Goal: Information Seeking & Learning: Learn about a topic

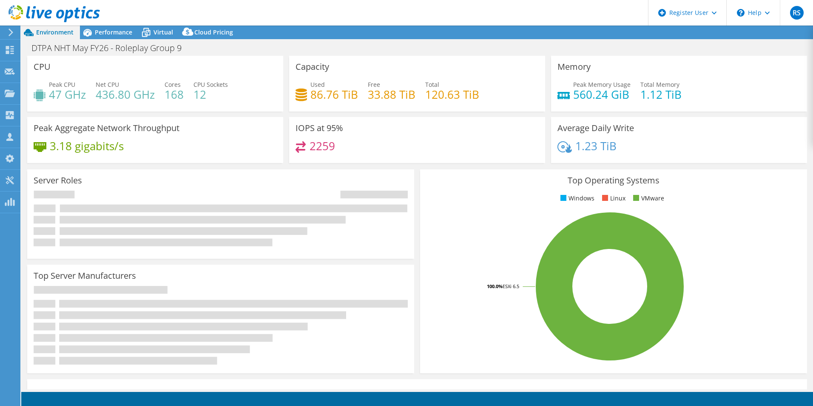
select select "USEast"
select select "EUR"
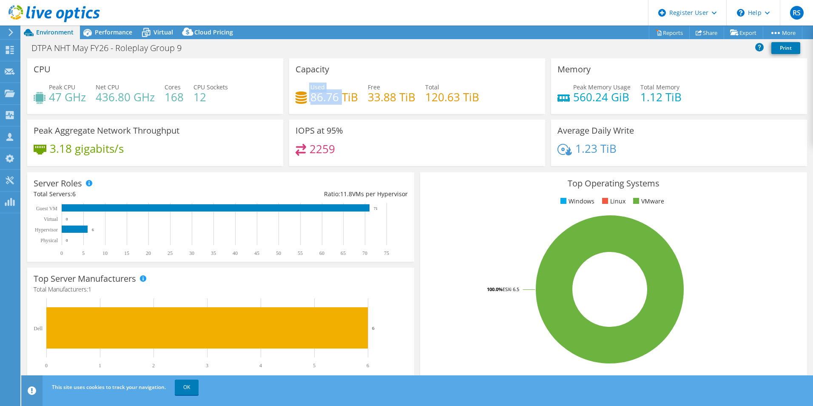
drag, startPoint x: 307, startPoint y: 101, endPoint x: 342, endPoint y: 97, distance: 35.1
click at [342, 97] on div "Used 86.76 TiB" at bounding box center [327, 92] width 63 height 19
drag, startPoint x: 342, startPoint y: 97, endPoint x: 437, endPoint y: 139, distance: 103.8
click at [437, 139] on div "IOPS at 95% 2259" at bounding box center [417, 143] width 256 height 46
click at [332, 101] on h4 "86.76 TiB" at bounding box center [334, 96] width 48 height 9
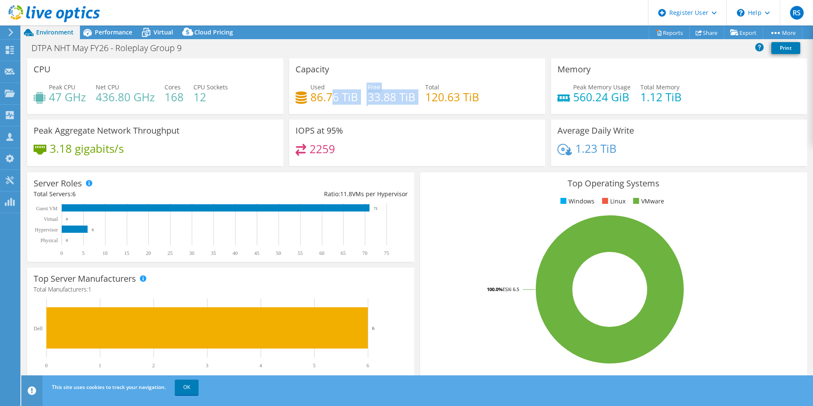
drag, startPoint x: 332, startPoint y: 101, endPoint x: 421, endPoint y: 92, distance: 90.1
click at [418, 93] on div "Used 86.76 TiB Free 33.88 TiB Total 120.63 TiB" at bounding box center [417, 97] width 243 height 28
click at [349, 145] on div "2259" at bounding box center [417, 153] width 243 height 18
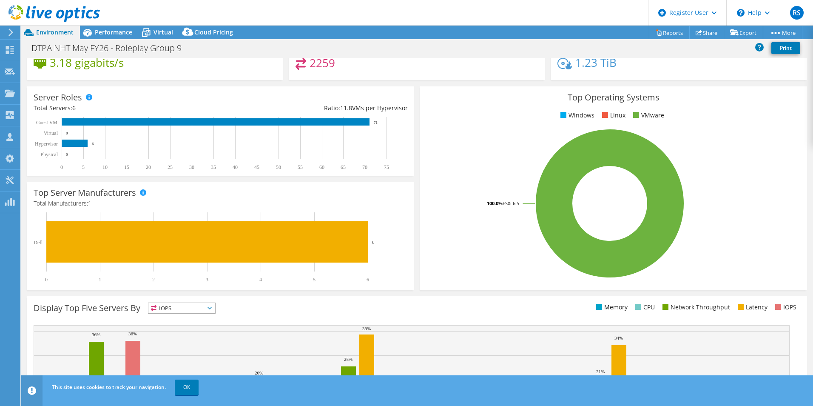
scroll to position [162, 0]
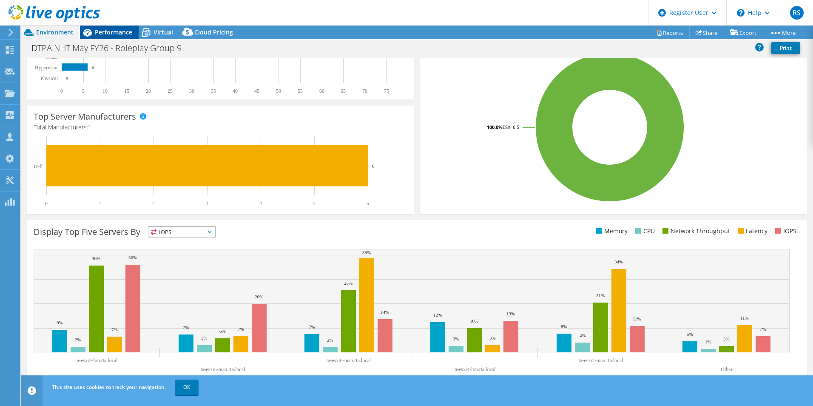
click at [110, 30] on span "Performance" at bounding box center [113, 32] width 37 height 8
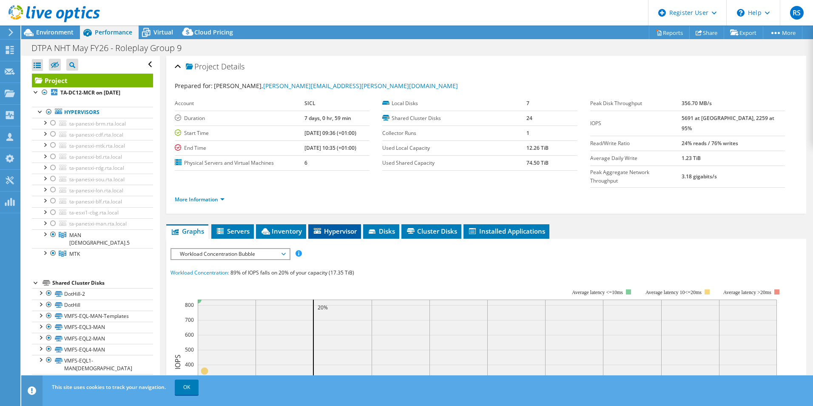
click at [325, 224] on li "Hypervisor" at bounding box center [334, 231] width 53 height 14
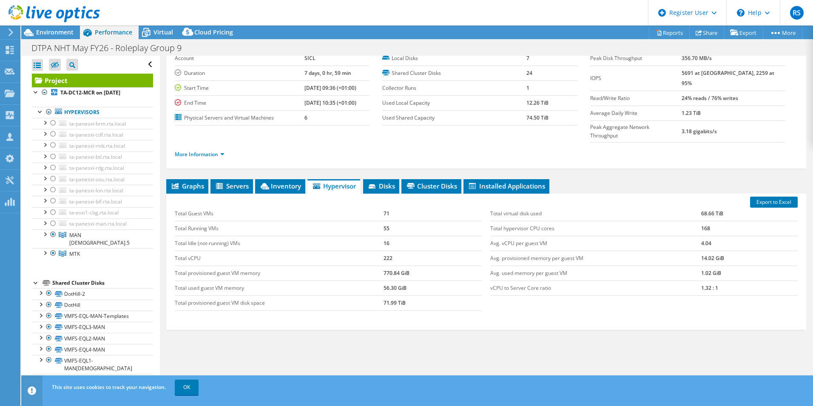
scroll to position [46, 0]
click at [283, 179] on li "Inventory" at bounding box center [280, 186] width 50 height 14
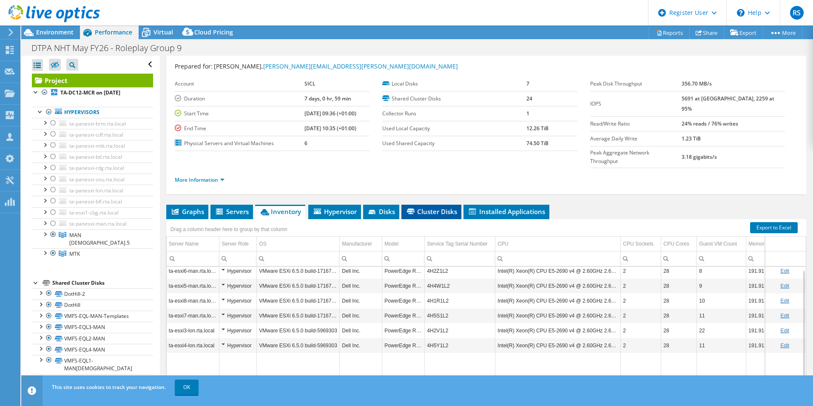
scroll to position [0, 0]
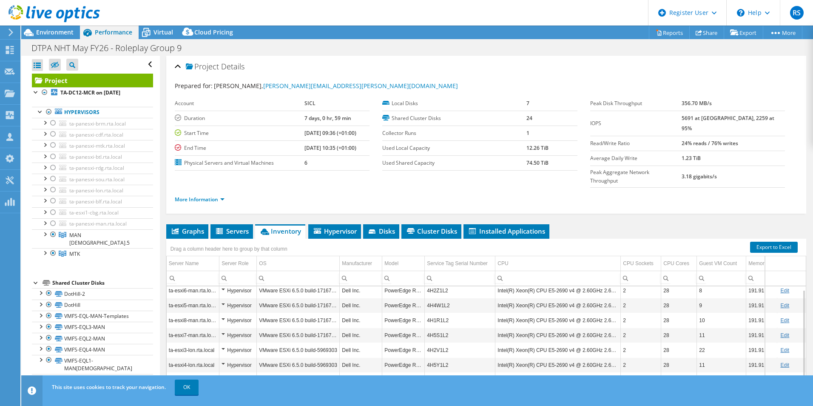
click at [59, 28] on div at bounding box center [50, 14] width 100 height 28
click at [319, 239] on div "Drag a column header here to group by that column" at bounding box center [486, 244] width 640 height 11
click at [325, 227] on span "Hypervisor" at bounding box center [335, 231] width 44 height 9
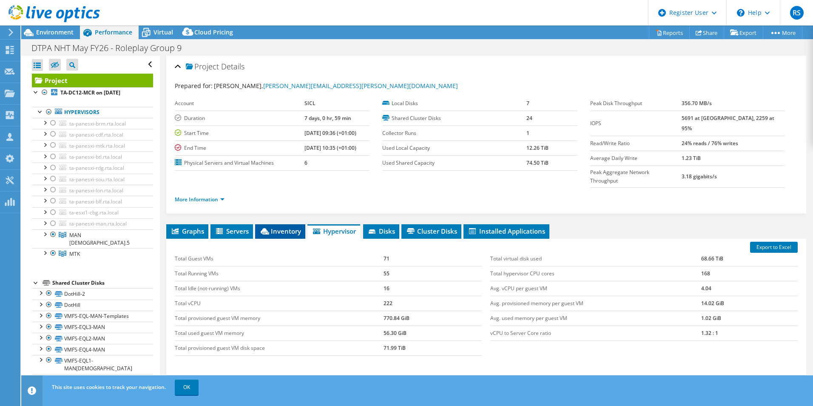
click at [260, 227] on span "Inventory" at bounding box center [280, 231] width 42 height 9
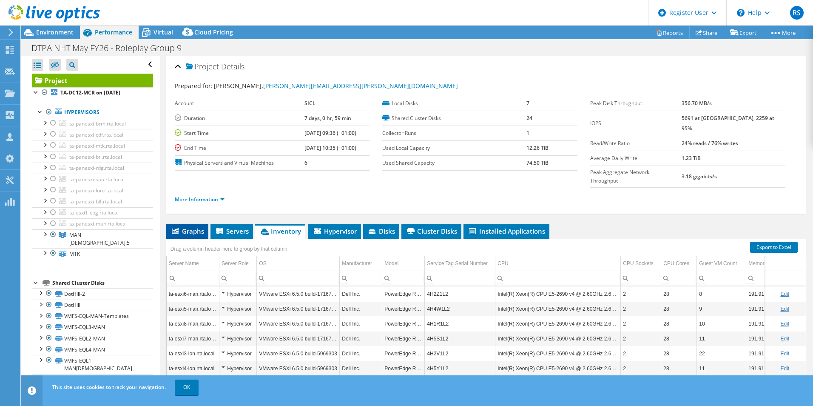
click at [207, 224] on li "Graphs" at bounding box center [187, 231] width 42 height 14
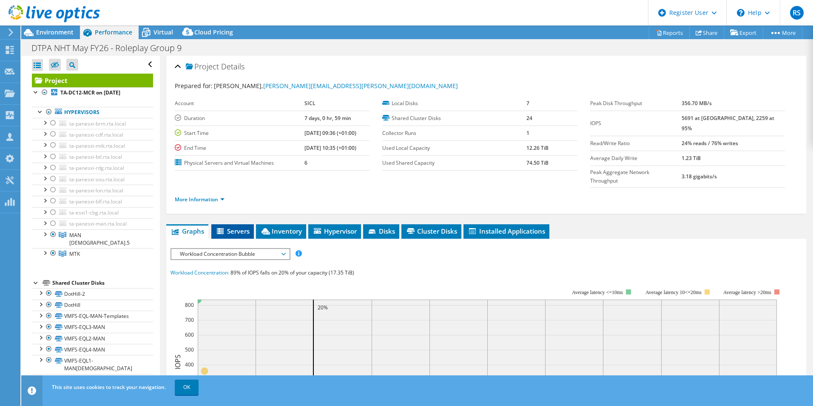
click at [219, 228] on icon at bounding box center [220, 231] width 7 height 6
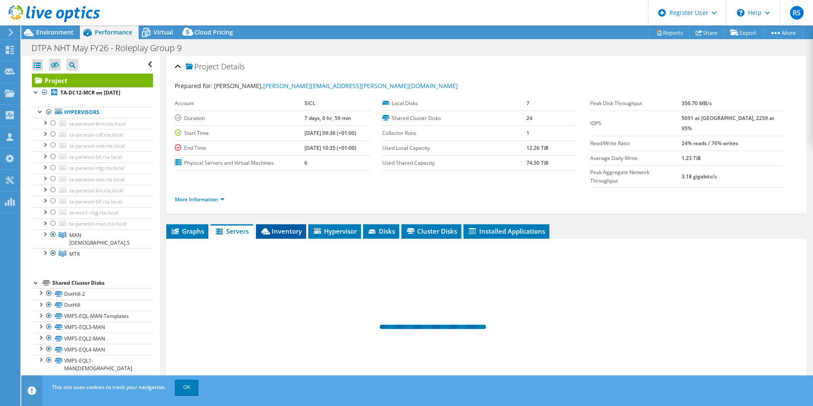
click at [257, 224] on li "Inventory" at bounding box center [281, 231] width 50 height 14
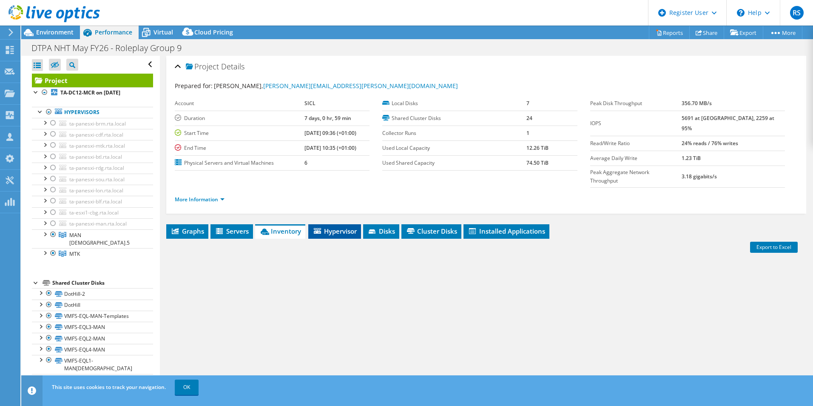
click at [333, 227] on span "Hypervisor" at bounding box center [335, 231] width 44 height 9
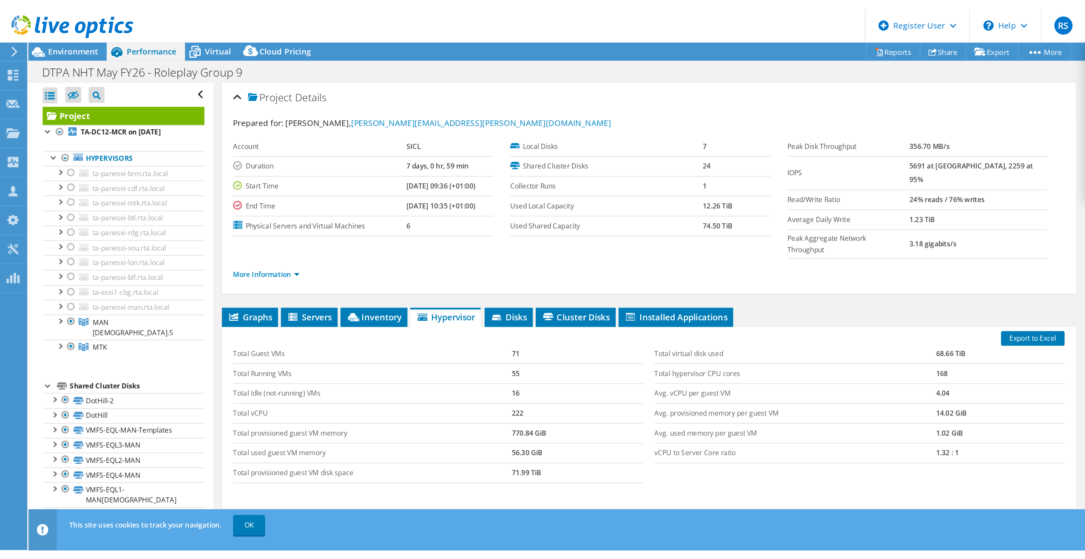
scroll to position [46, 0]
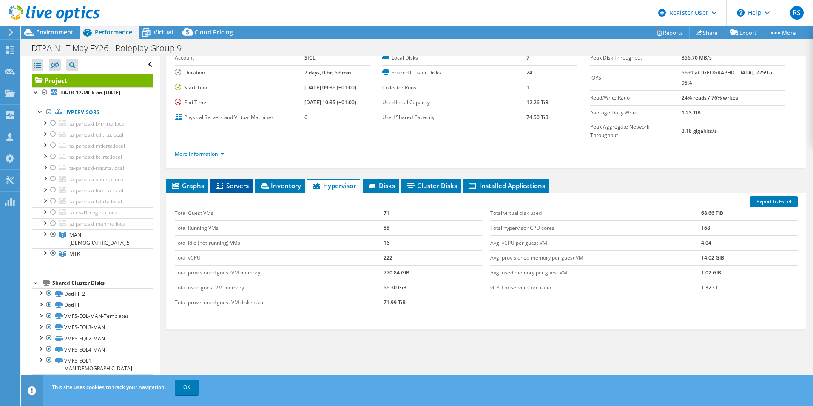
click at [236, 181] on span "Servers" at bounding box center [232, 185] width 34 height 9
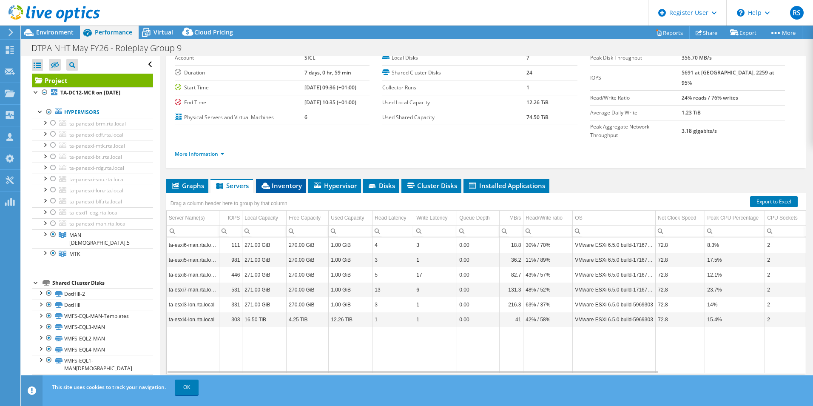
click at [288, 179] on li "Inventory" at bounding box center [281, 186] width 50 height 14
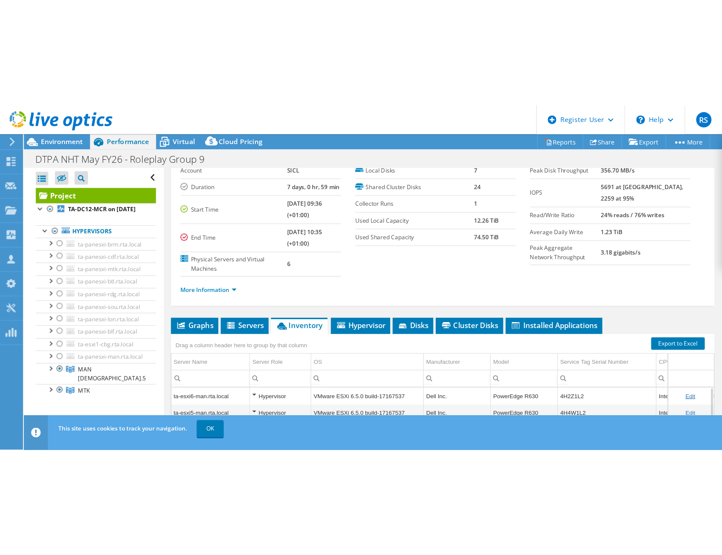
scroll to position [0, 0]
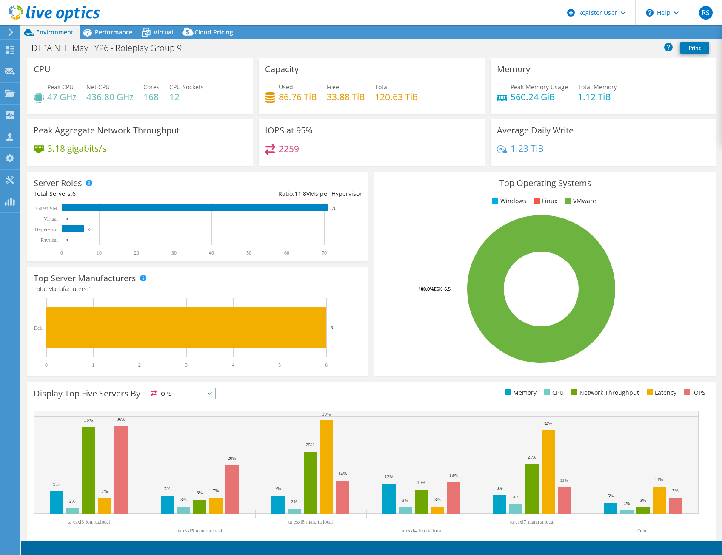
select select "USEast"
select select "EUR"
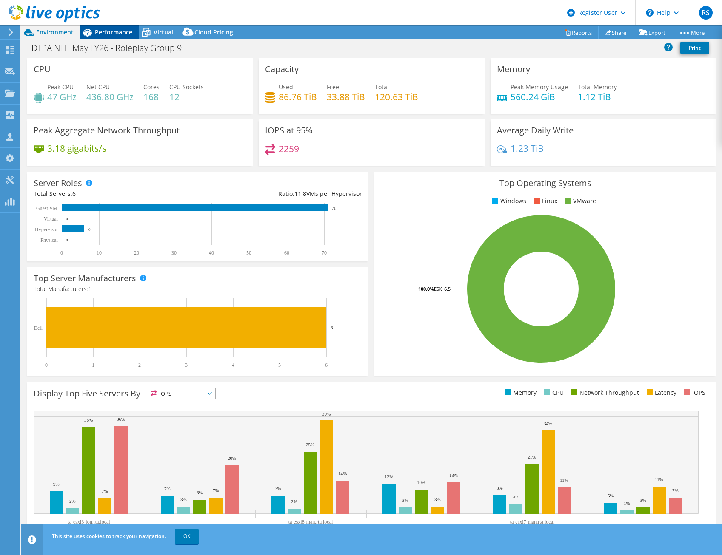
click at [111, 35] on span "Performance" at bounding box center [113, 32] width 37 height 8
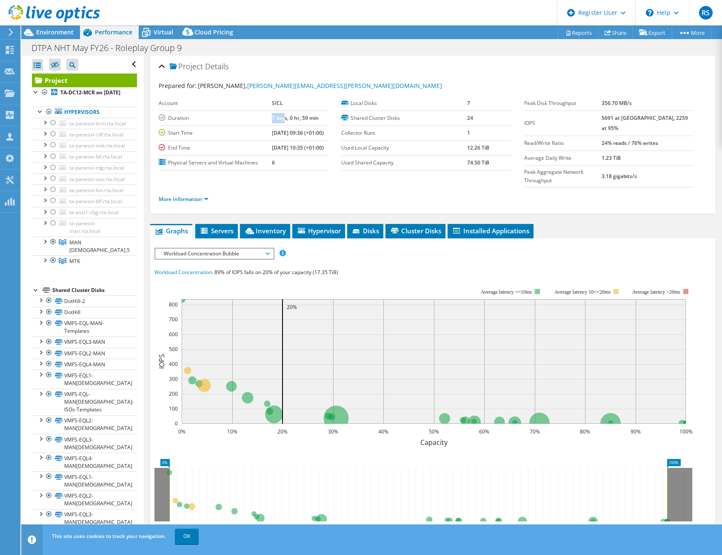
drag, startPoint x: 260, startPoint y: 117, endPoint x: 275, endPoint y: 118, distance: 14.5
click at [275, 118] on tr "Duration 7 days, 0 hr, 59 min" at bounding box center [244, 118] width 170 height 15
click at [403, 97] on td "Local Disks" at bounding box center [403, 103] width 125 height 15
click at [269, 227] on span "Inventory" at bounding box center [265, 231] width 42 height 9
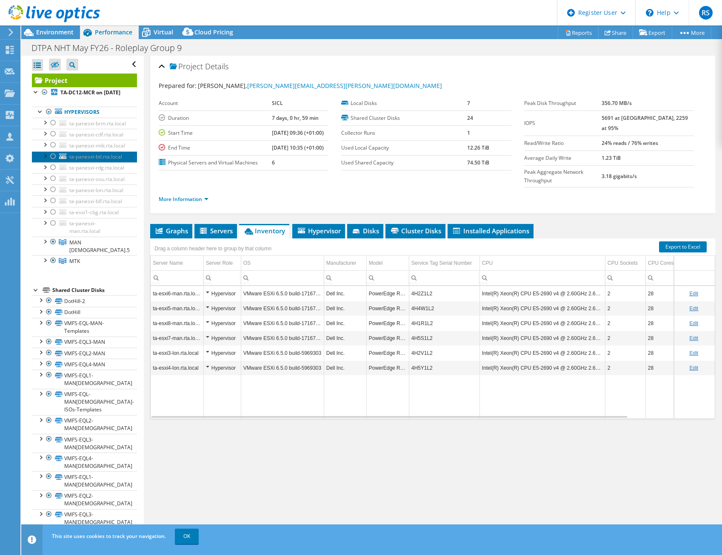
click at [79, 160] on span "ta-panesxi-btl.rta.local" at bounding box center [95, 156] width 53 height 7
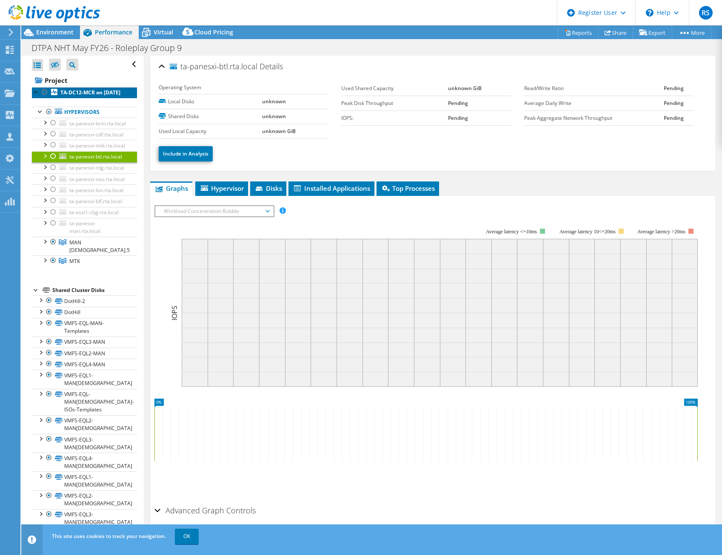
click at [65, 90] on b "TA-DC12-MCR on [DATE]" at bounding box center [90, 92] width 60 height 7
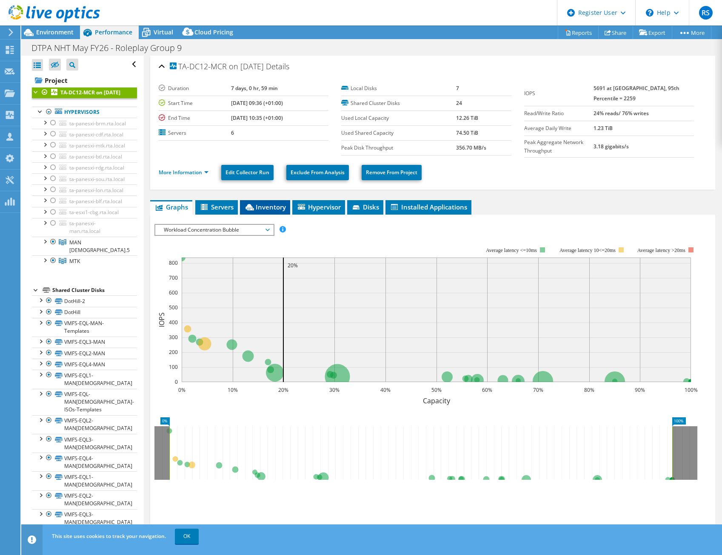
click at [279, 211] on span "Inventory" at bounding box center [265, 207] width 42 height 9
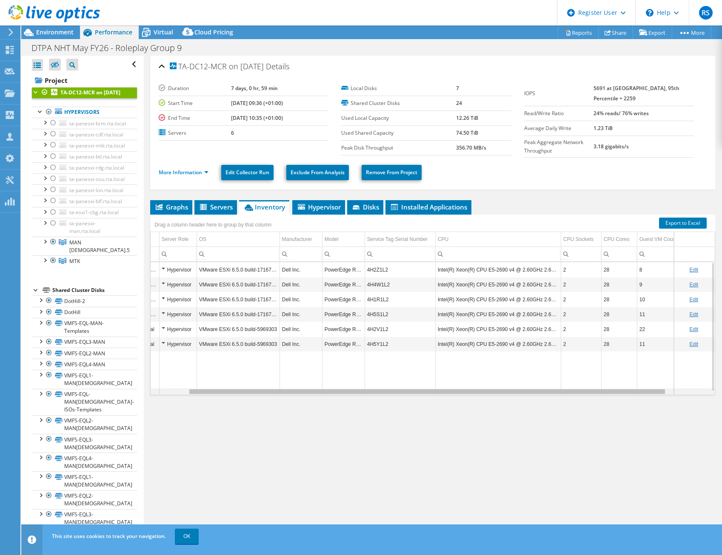
scroll to position [0, 54]
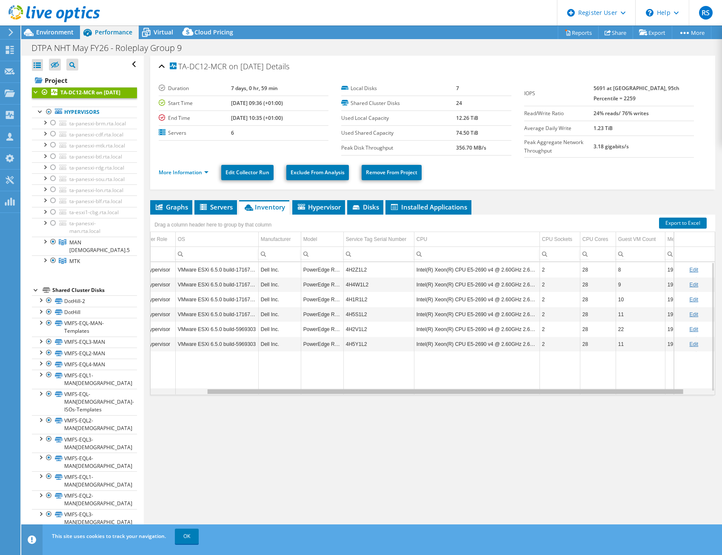
drag, startPoint x: 532, startPoint y: 391, endPoint x: 595, endPoint y: 398, distance: 62.5
click at [595, 398] on body "RS Dell User [PERSON_NAME] [PERSON_NAME][EMAIL_ADDRESS][PERSON_NAME][DOMAIN_NAM…" at bounding box center [361, 277] width 722 height 555
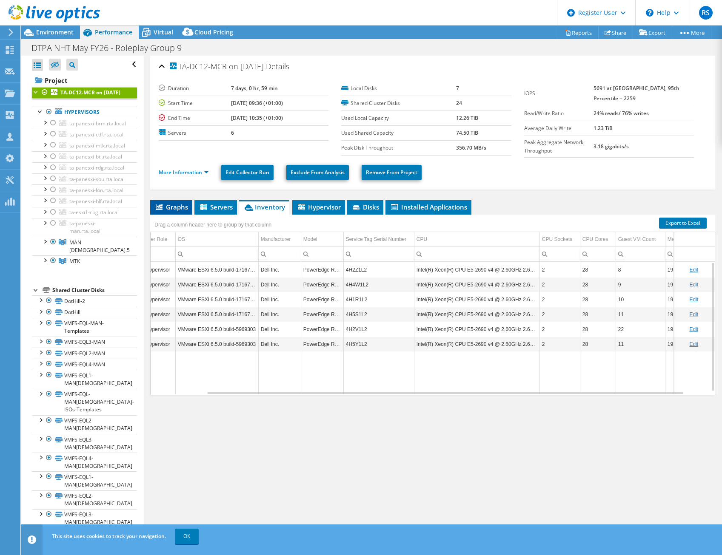
click at [174, 211] on span "Graphs" at bounding box center [171, 207] width 34 height 9
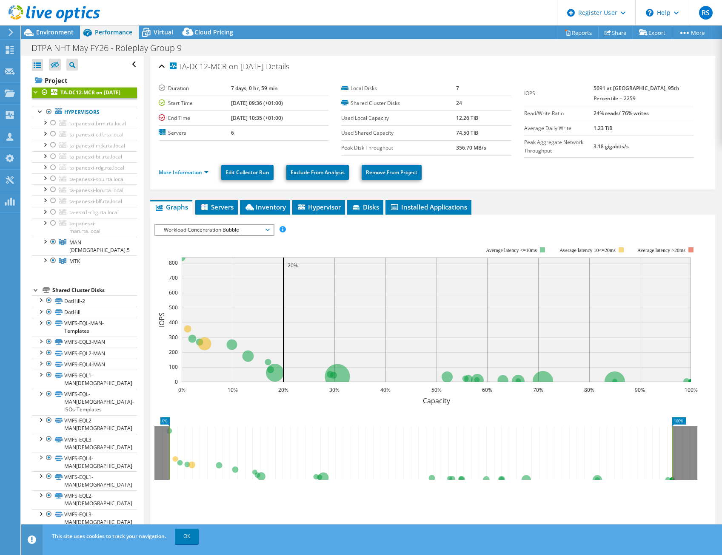
click at [234, 232] on span "Workload Concentration Bubble" at bounding box center [213, 230] width 109 height 10
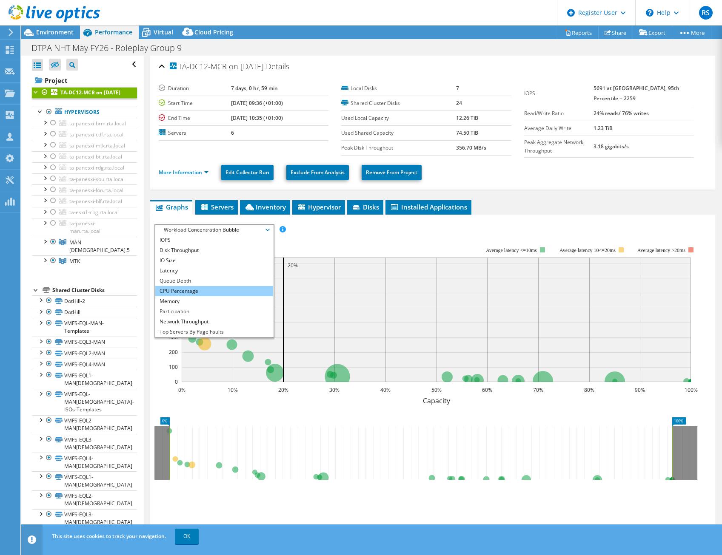
click at [200, 288] on li "CPU Percentage" at bounding box center [214, 291] width 118 height 10
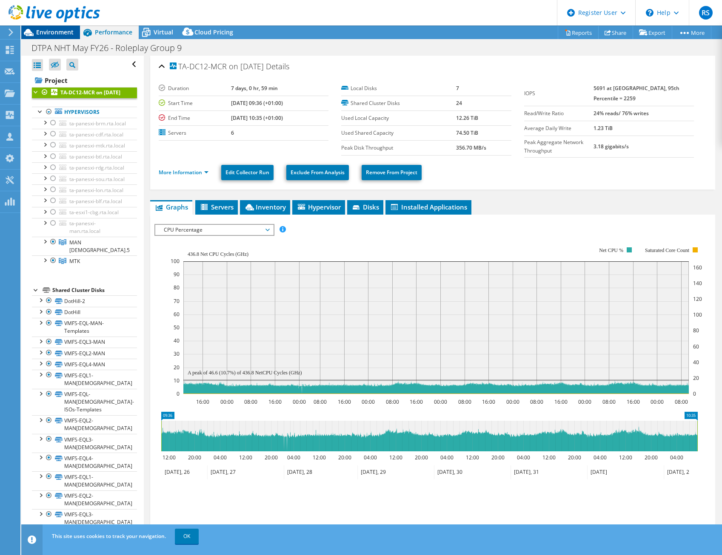
click at [56, 37] on div "Environment" at bounding box center [50, 33] width 59 height 14
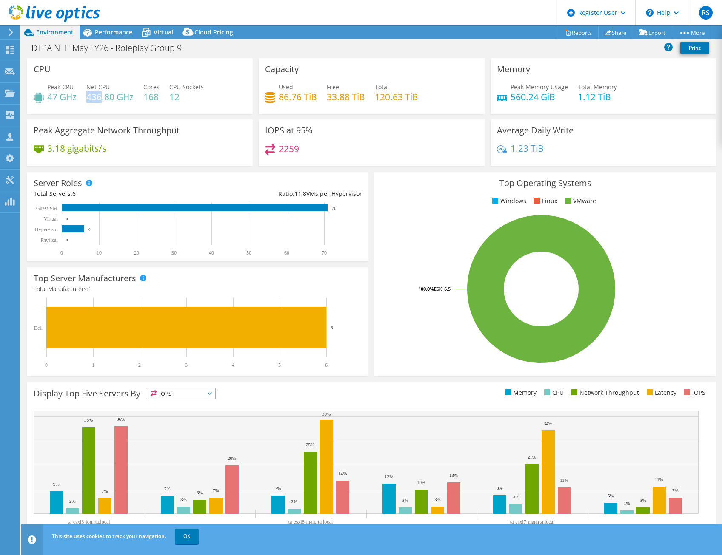
drag, startPoint x: 89, startPoint y: 96, endPoint x: 102, endPoint y: 97, distance: 13.2
click at [102, 97] on h4 "436.80 GHz" at bounding box center [109, 96] width 47 height 9
drag, startPoint x: 102, startPoint y: 97, endPoint x: 124, endPoint y: 113, distance: 27.4
click at [124, 113] on div "CPU Peak CPU 47 GHz Net CPU 436.80 GHz Cores 168 CPU Sockets 12" at bounding box center [139, 86] width 225 height 56
click at [116, 37] on div "Performance" at bounding box center [109, 33] width 59 height 14
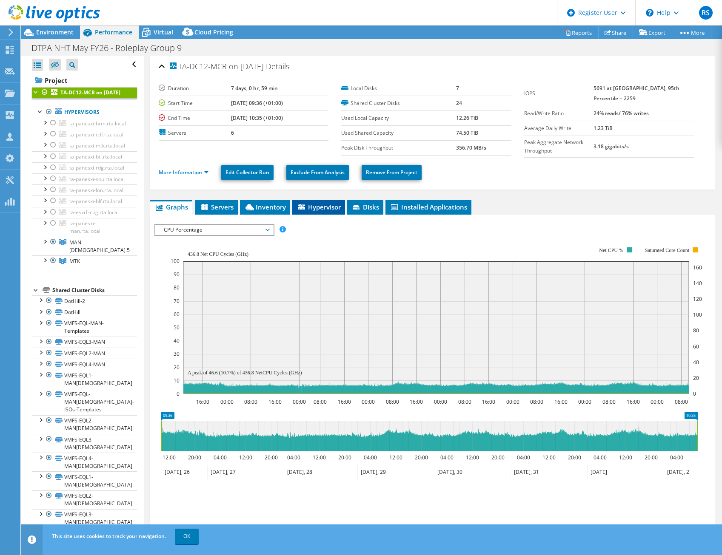
click at [327, 208] on span "Hypervisor" at bounding box center [318, 207] width 44 height 9
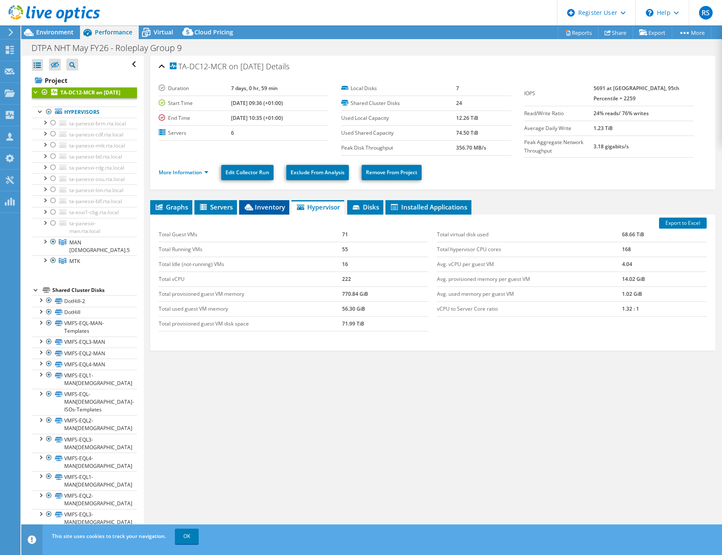
click at [284, 204] on span "Inventory" at bounding box center [264, 207] width 42 height 9
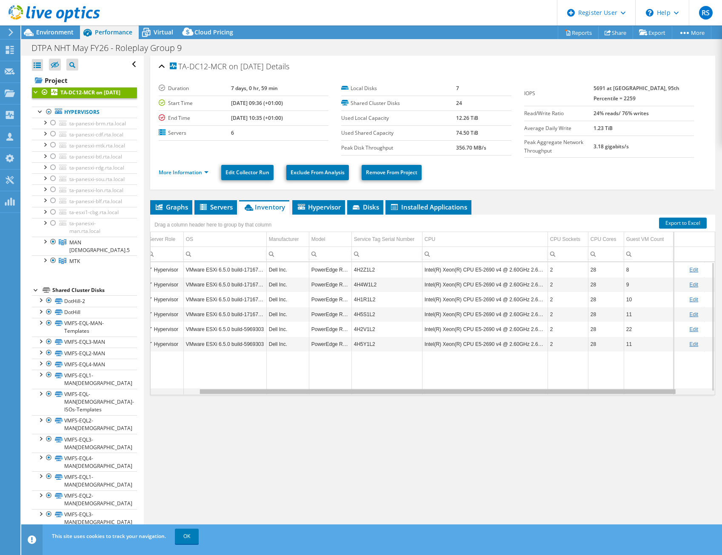
scroll to position [0, 33]
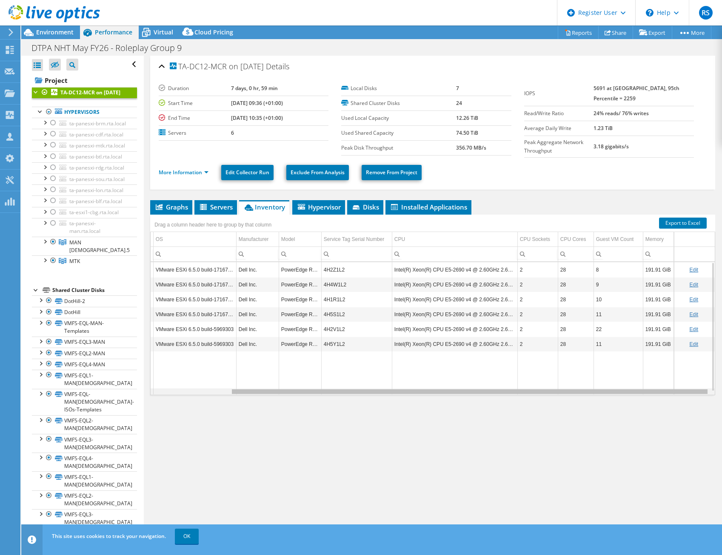
drag, startPoint x: 508, startPoint y: 394, endPoint x: 599, endPoint y: 402, distance: 91.0
click at [599, 402] on body "RS Dell User [PERSON_NAME] [PERSON_NAME][EMAIL_ADDRESS][PERSON_NAME][DOMAIN_NAM…" at bounding box center [361, 277] width 722 height 555
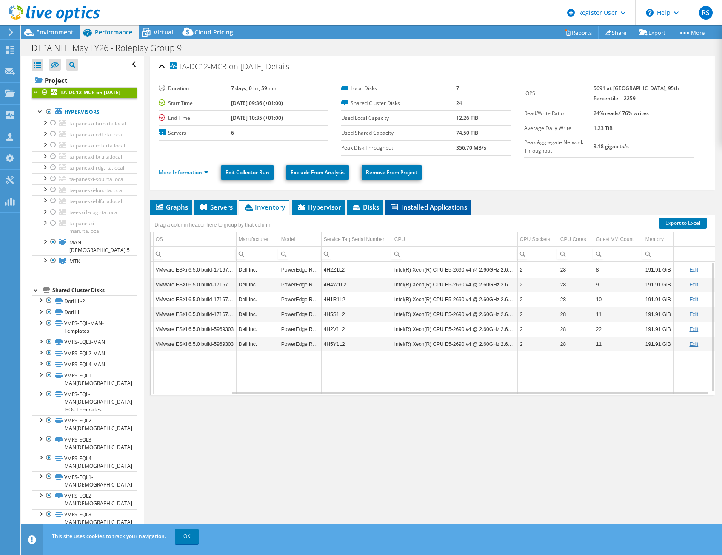
click at [427, 214] on li "Installed Applications" at bounding box center [428, 207] width 86 height 14
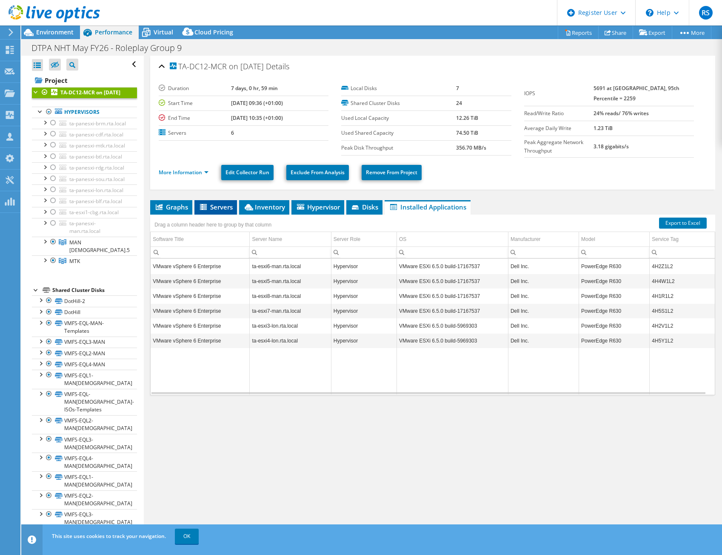
click at [230, 214] on li "Servers" at bounding box center [215, 207] width 43 height 14
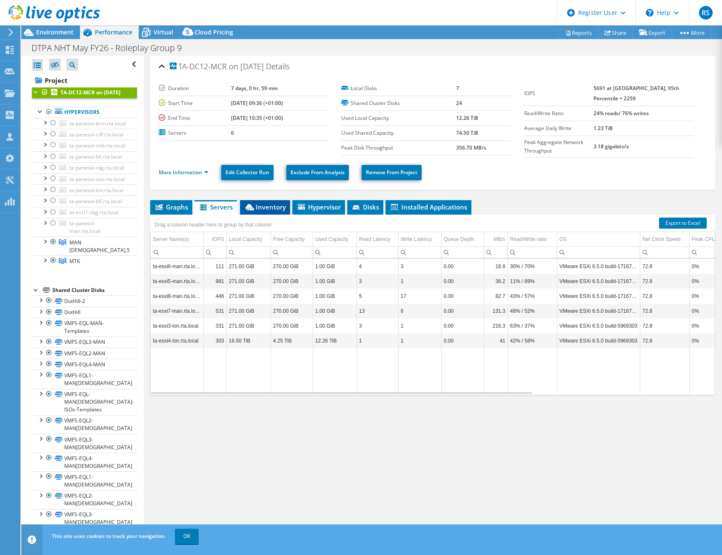
click at [273, 212] on li "Inventory" at bounding box center [265, 207] width 50 height 14
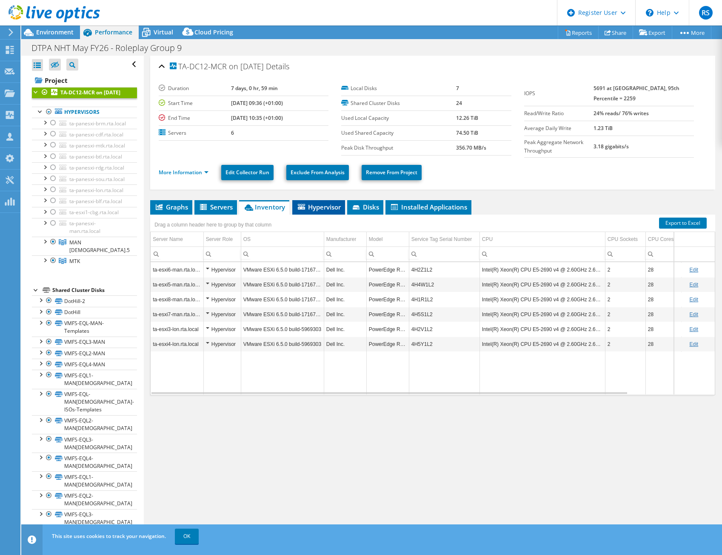
click at [315, 212] on li "Hypervisor" at bounding box center [318, 207] width 53 height 14
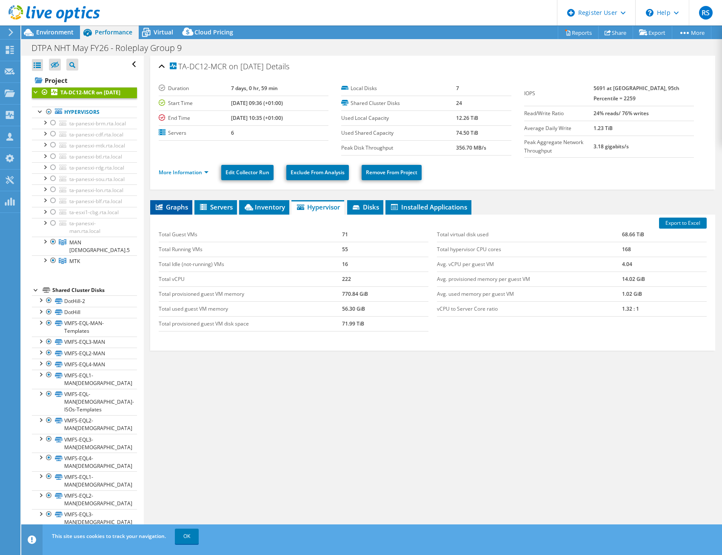
click at [176, 207] on span "Graphs" at bounding box center [171, 207] width 34 height 9
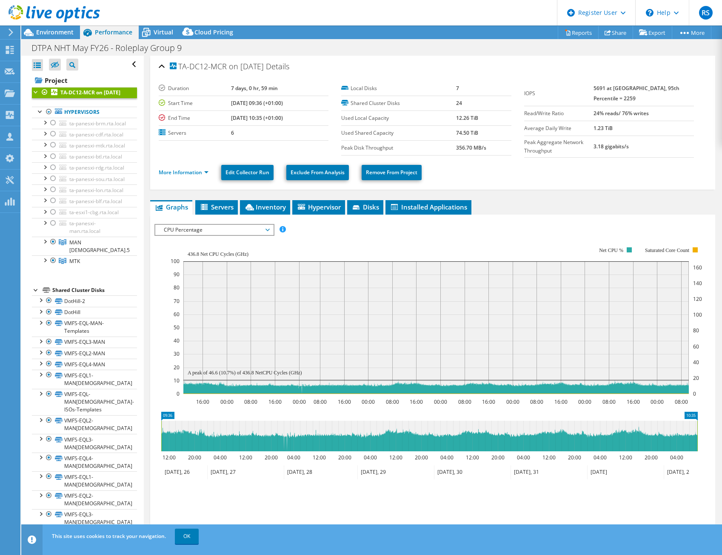
click at [225, 231] on span "CPU Percentage" at bounding box center [213, 230] width 109 height 10
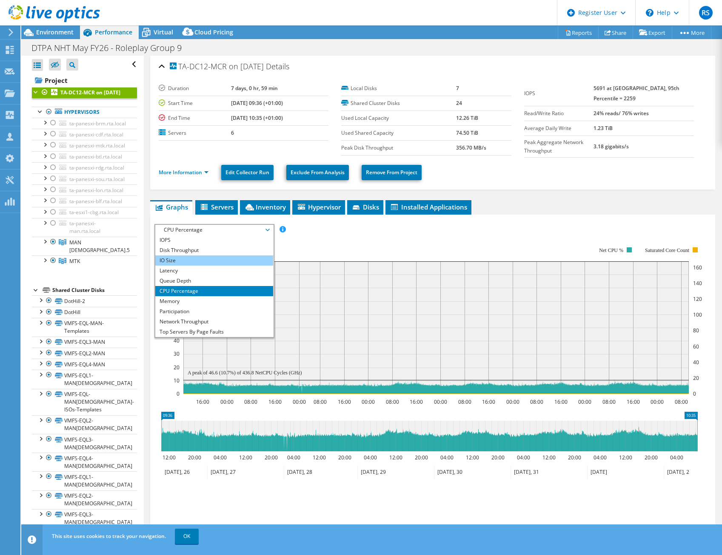
click at [190, 262] on li "IO Size" at bounding box center [214, 261] width 118 height 10
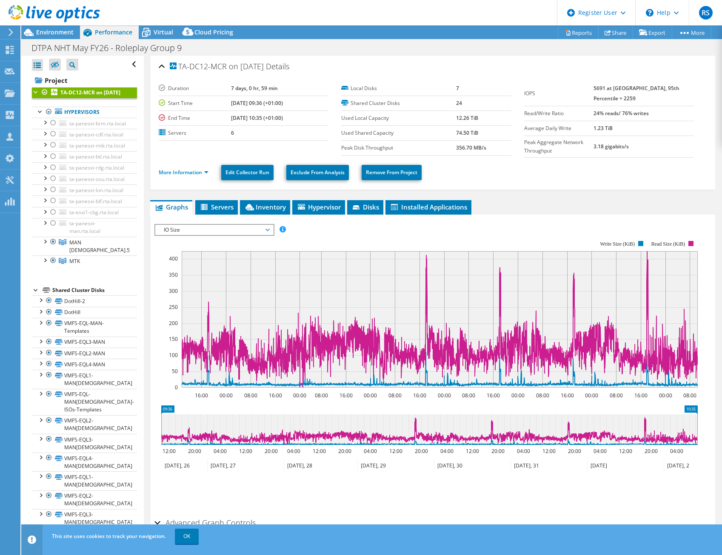
click at [215, 232] on span "IO Size" at bounding box center [213, 230] width 109 height 10
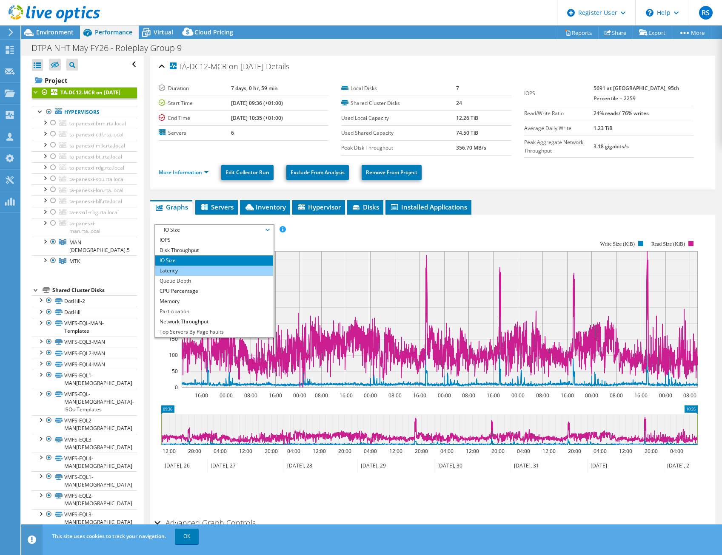
click at [183, 270] on li "Latency" at bounding box center [214, 271] width 118 height 10
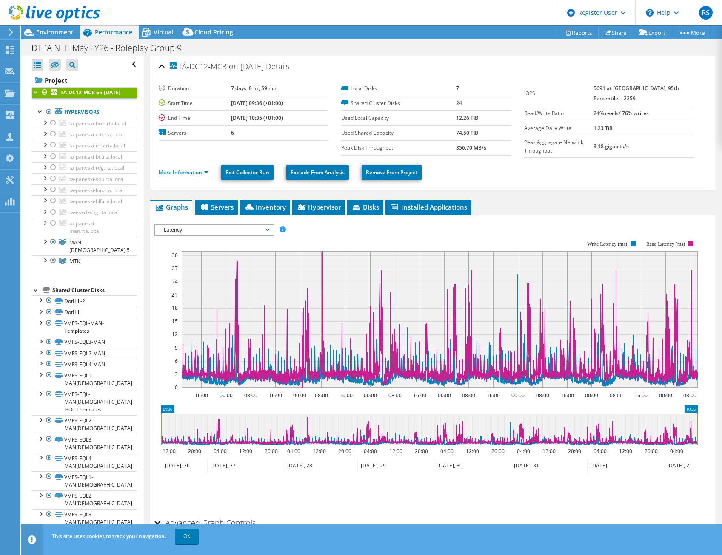
click at [254, 233] on span "Latency" at bounding box center [213, 230] width 109 height 10
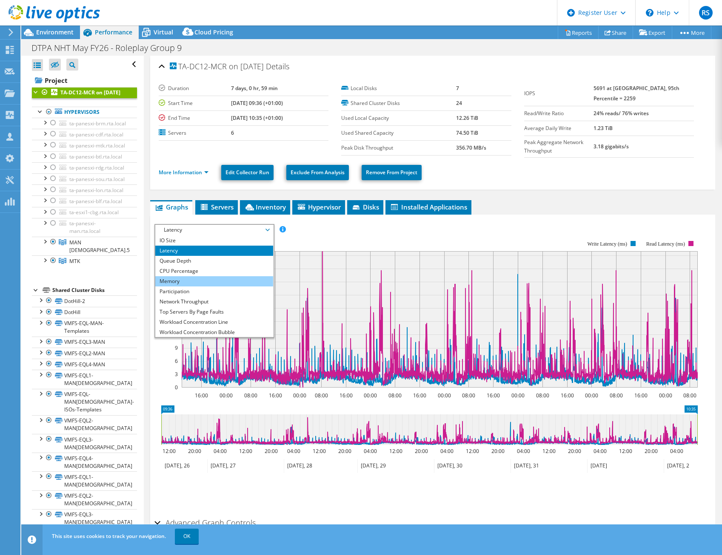
scroll to position [31, 0]
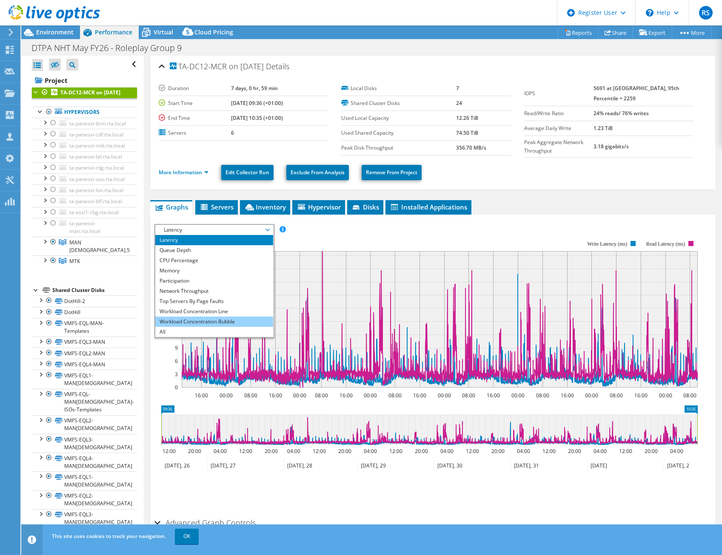
click at [202, 318] on li "Workload Concentration Bubble" at bounding box center [214, 322] width 118 height 10
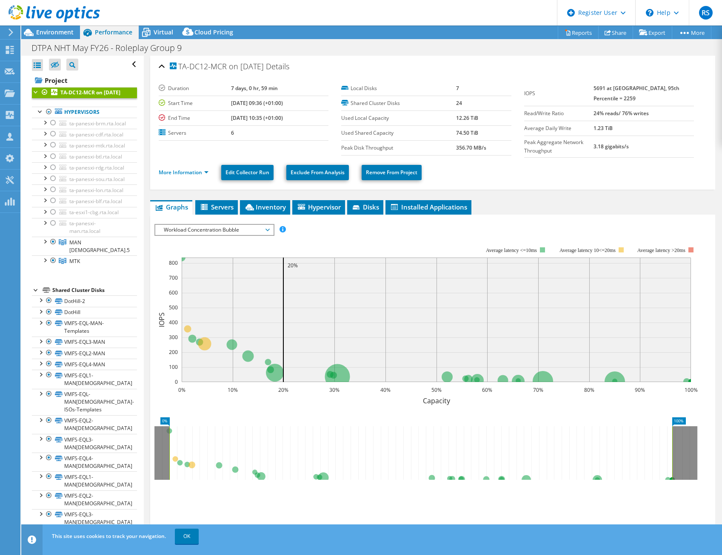
click at [352, 410] on section "Workload Concentration: 89% of IOPS falls on 20% of your capacity (17.35 TiB) 0…" at bounding box center [432, 376] width 556 height 281
click at [200, 228] on span "Workload Concentration Bubble" at bounding box center [213, 230] width 109 height 10
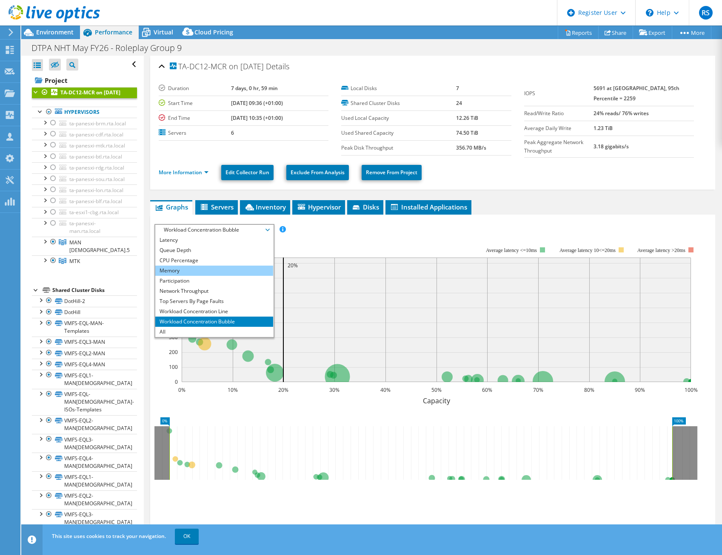
click at [202, 270] on li "Memory" at bounding box center [214, 271] width 118 height 10
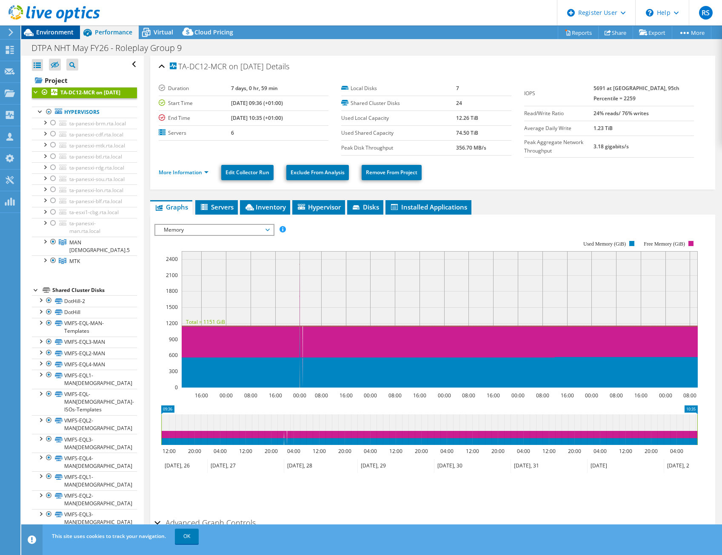
click at [63, 36] on span "Environment" at bounding box center [54, 32] width 37 height 8
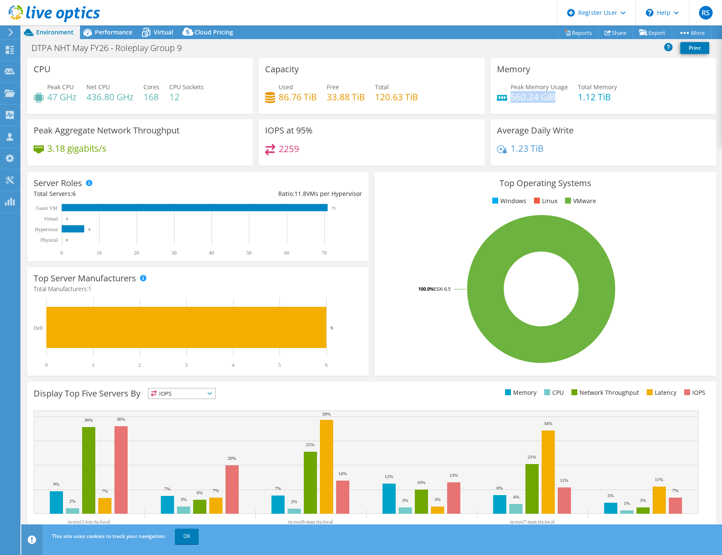
drag, startPoint x: 506, startPoint y: 97, endPoint x: 562, endPoint y: 92, distance: 55.9
click at [562, 92] on h4 "560.24 GiB" at bounding box center [538, 96] width 57 height 9
drag, startPoint x: 562, startPoint y: 92, endPoint x: 563, endPoint y: 102, distance: 9.8
click at [563, 102] on div "Peak Memory Usage 560.24 GiB Total Memory 1.12 TiB" at bounding box center [603, 97] width 213 height 28
click at [109, 39] on div "Performance" at bounding box center [109, 33] width 59 height 14
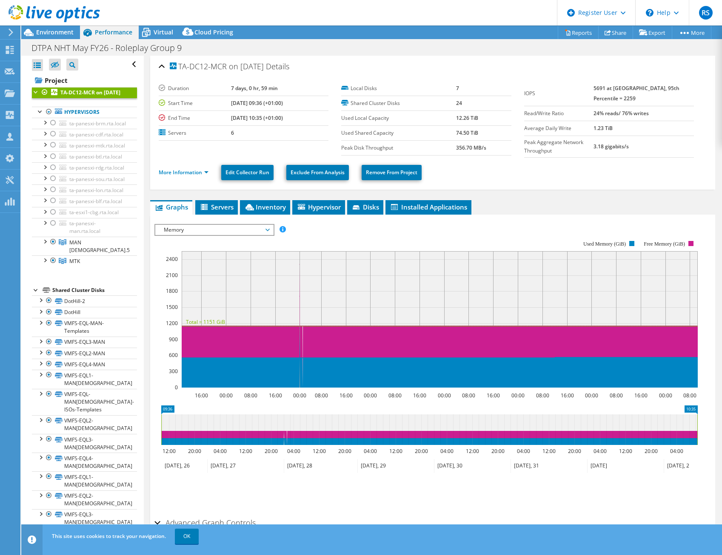
click at [239, 229] on span "Memory" at bounding box center [213, 230] width 109 height 10
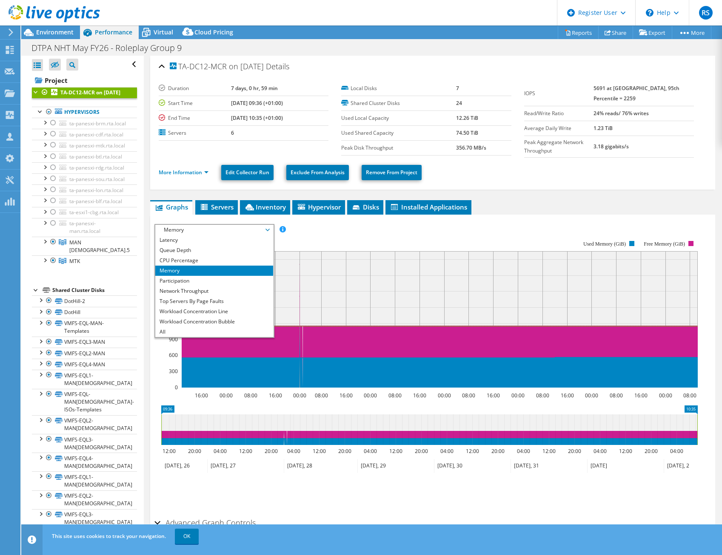
click at [549, 216] on div "IOPS Disk Throughput IO Size Latency Queue Depth CPU Percentage Memory Page Fau…" at bounding box center [432, 365] width 556 height 300
